Goal: Task Accomplishment & Management: Complete application form

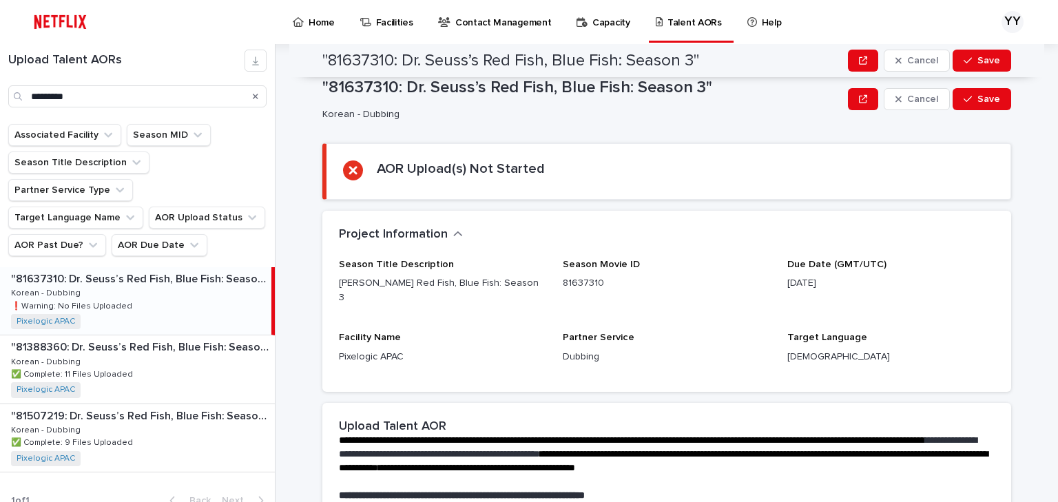
scroll to position [282, 0]
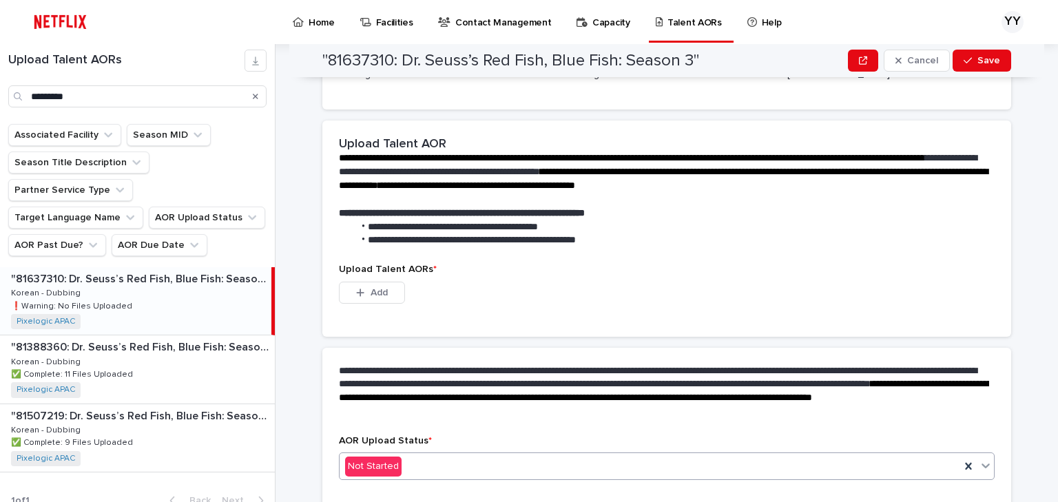
click at [433, 455] on div "Not Started" at bounding box center [649, 466] width 620 height 23
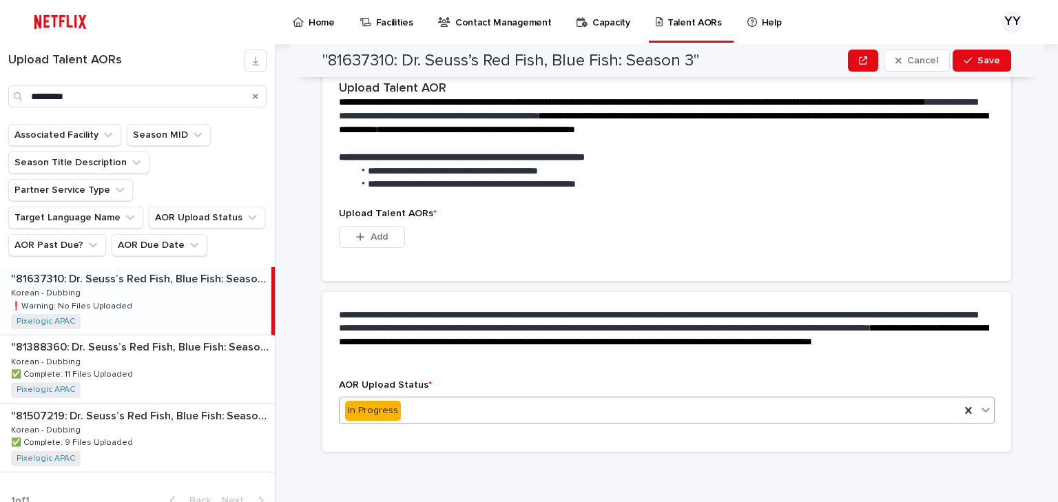
scroll to position [249, 0]
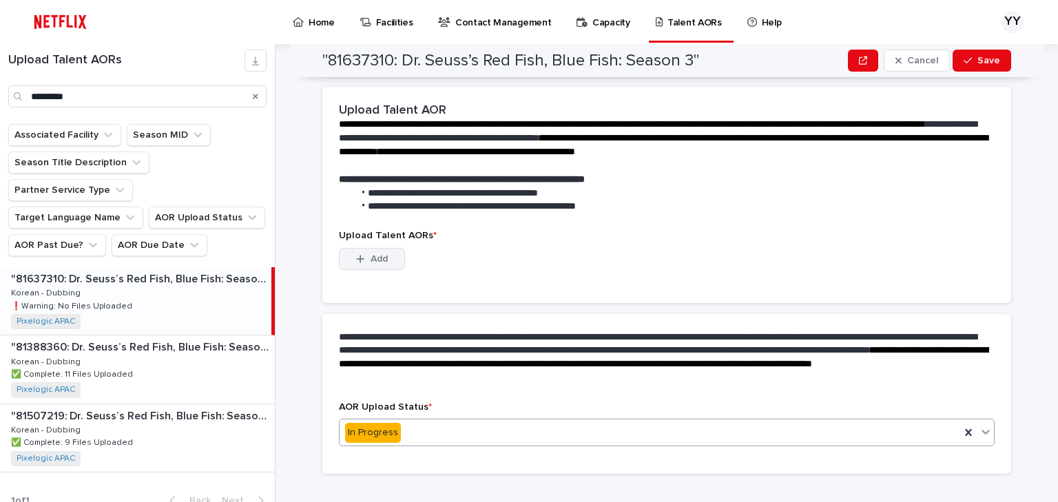
click at [379, 248] on button "Add" at bounding box center [372, 259] width 66 height 22
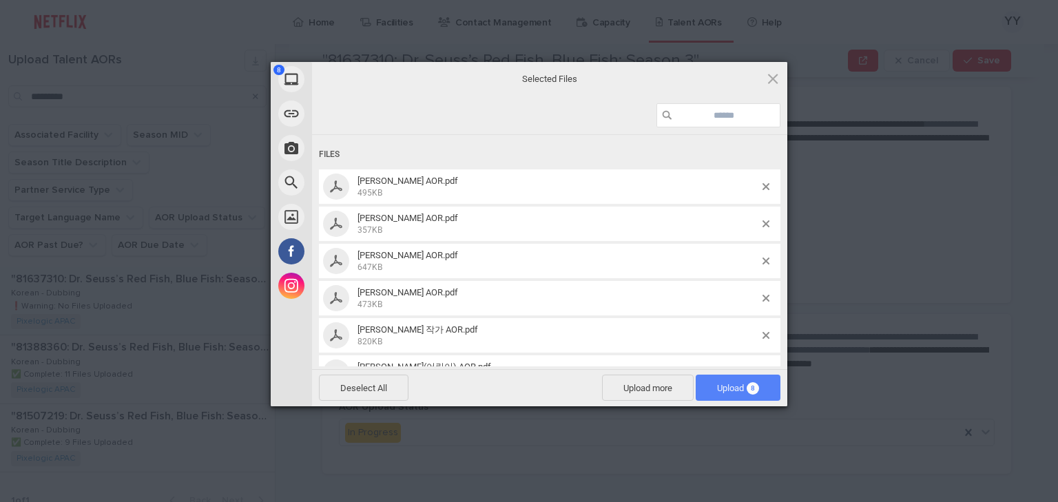
click at [724, 377] on span "Upload 8" at bounding box center [738, 388] width 85 height 26
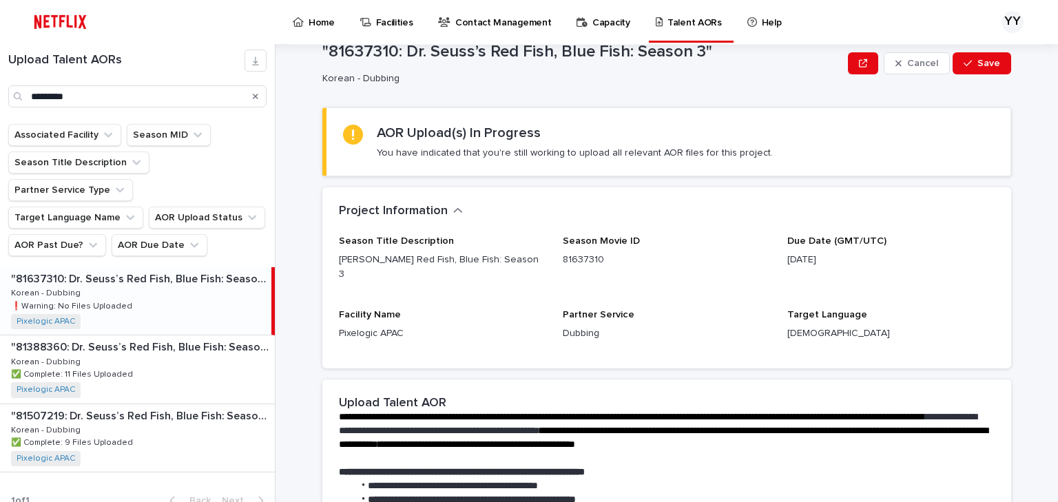
scroll to position [0, 0]
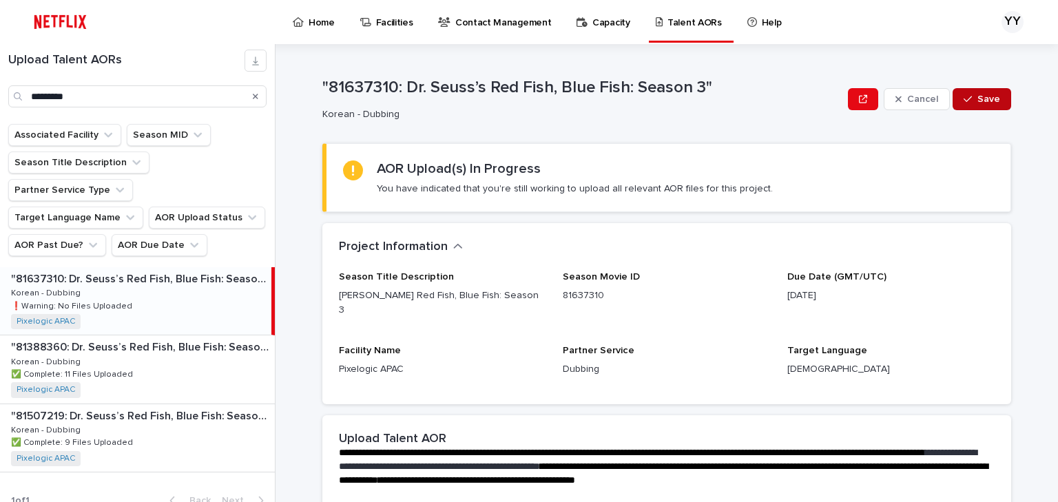
click at [981, 107] on button "Save" at bounding box center [981, 99] width 59 height 22
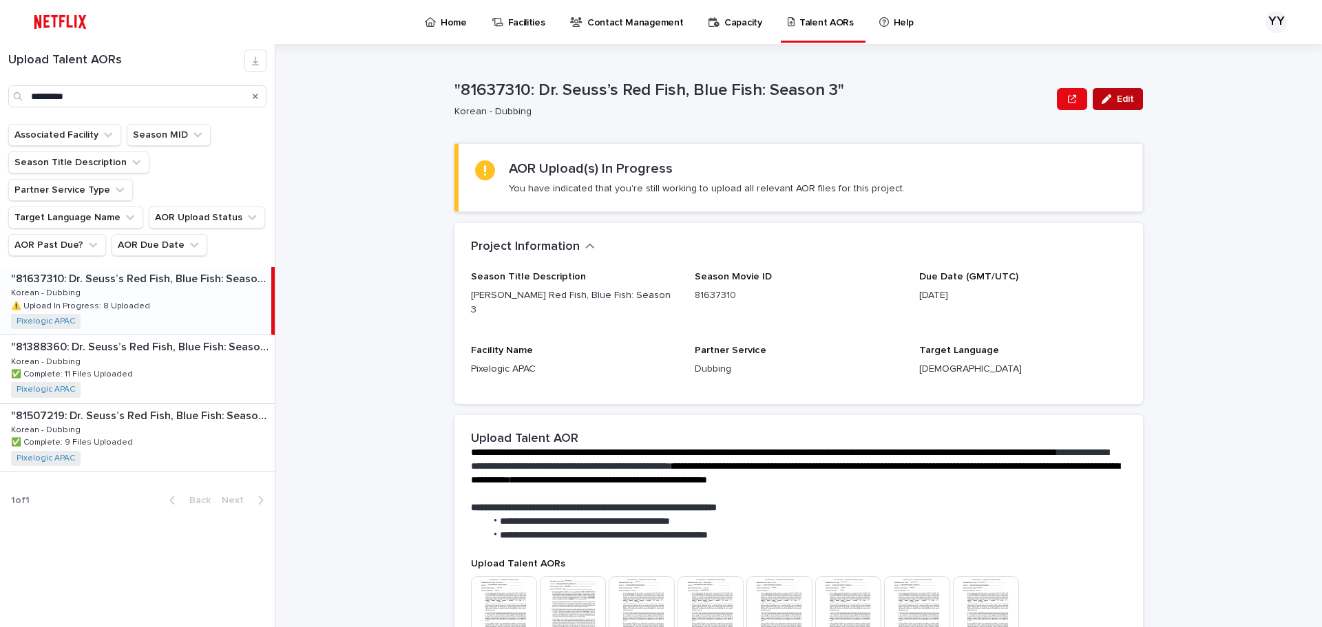
click at [1057, 105] on button "Edit" at bounding box center [1118, 99] width 50 height 22
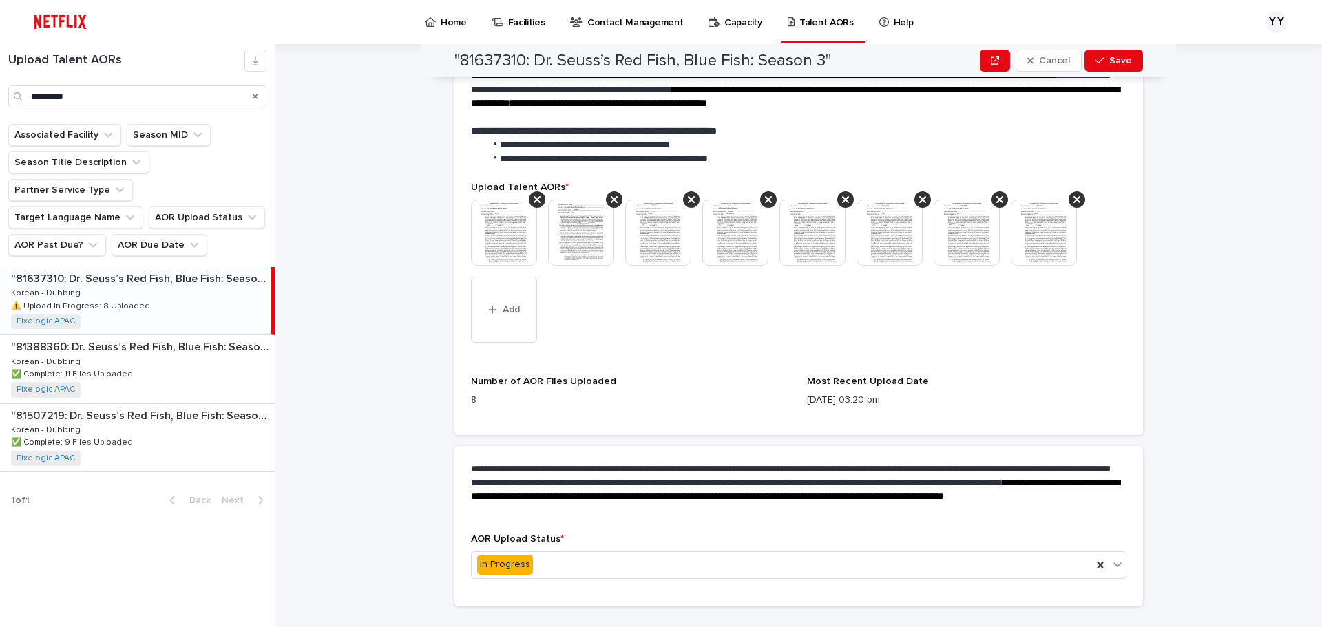
scroll to position [391, 0]
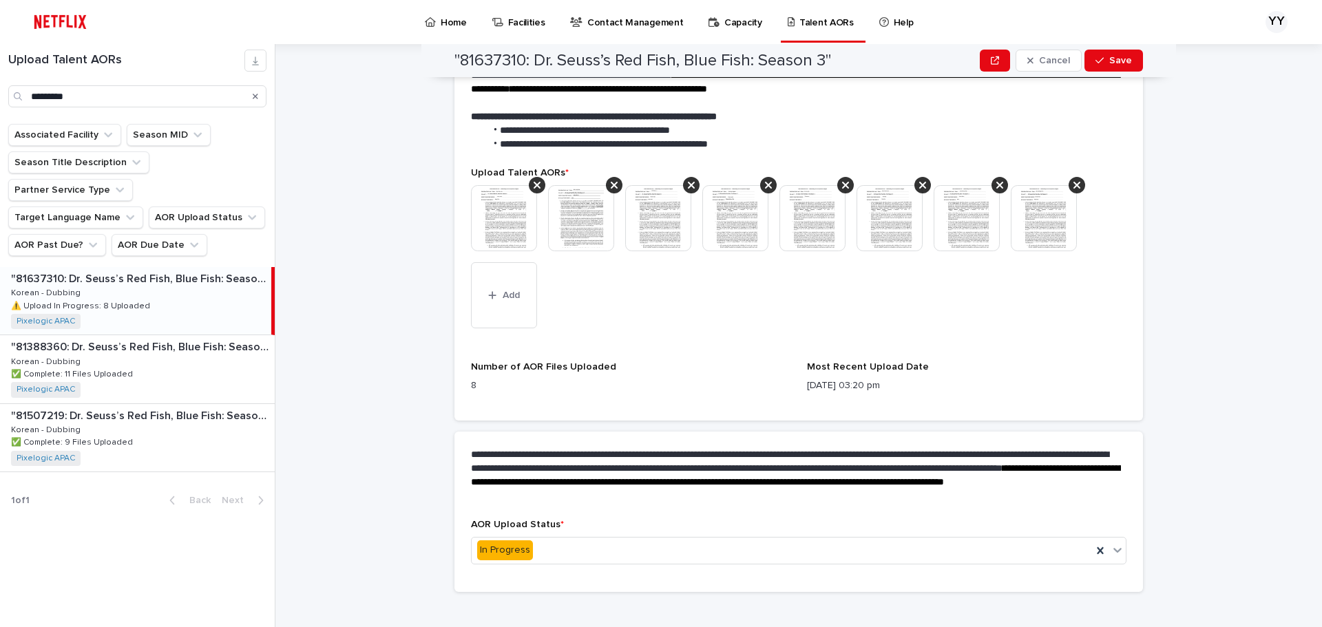
click at [594, 501] on div "AOR Upload Status * In Progress" at bounding box center [799, 547] width 656 height 56
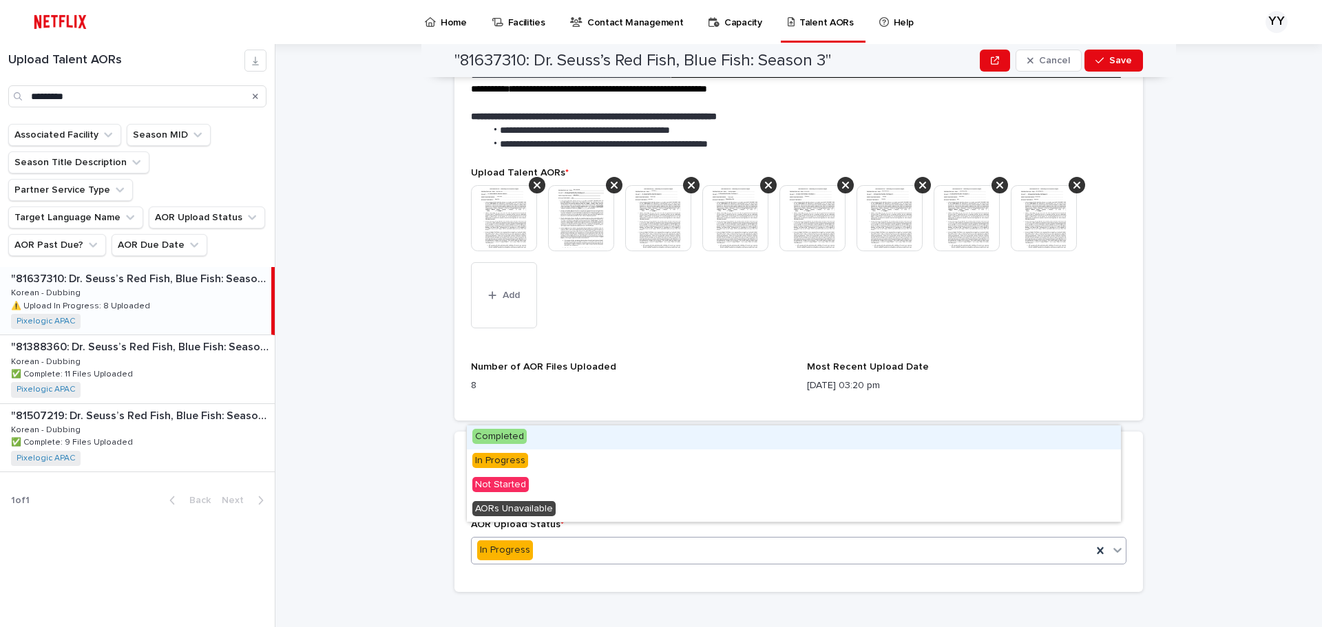
click at [590, 501] on div "In Progress" at bounding box center [782, 550] width 620 height 23
click at [547, 432] on div "Completed" at bounding box center [794, 438] width 654 height 24
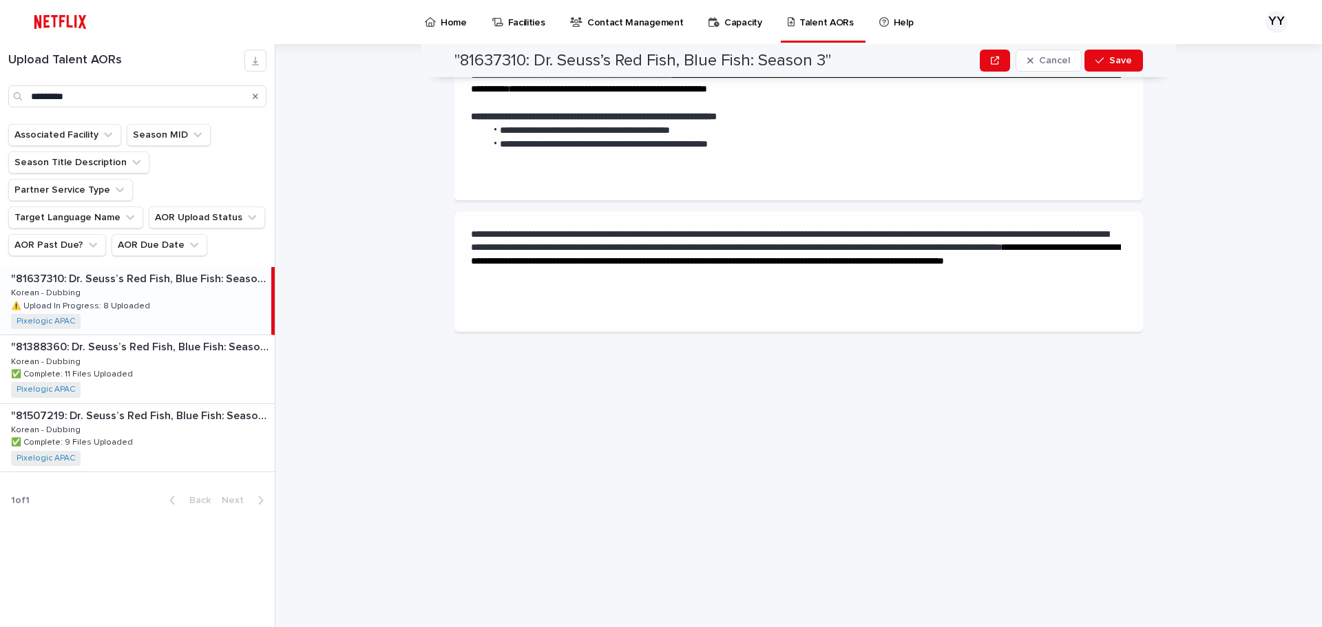
scroll to position [0, 0]
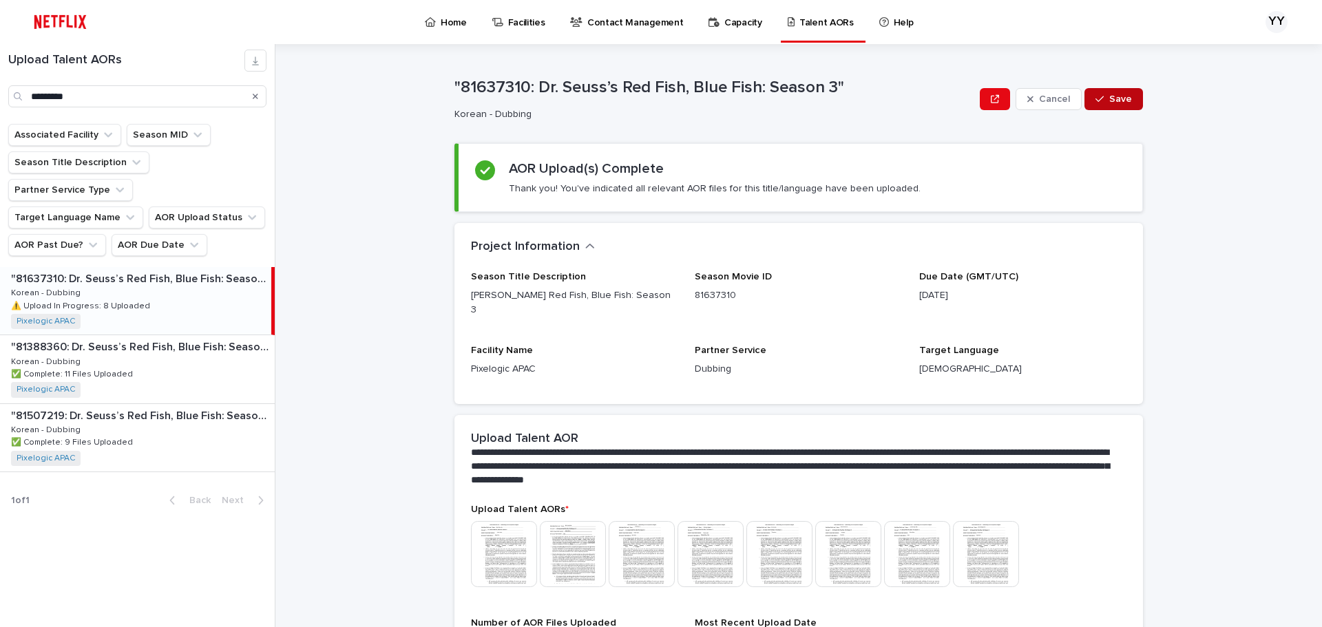
click at [1057, 100] on span "Save" at bounding box center [1120, 99] width 23 height 10
